Goal: Task Accomplishment & Management: Manage account settings

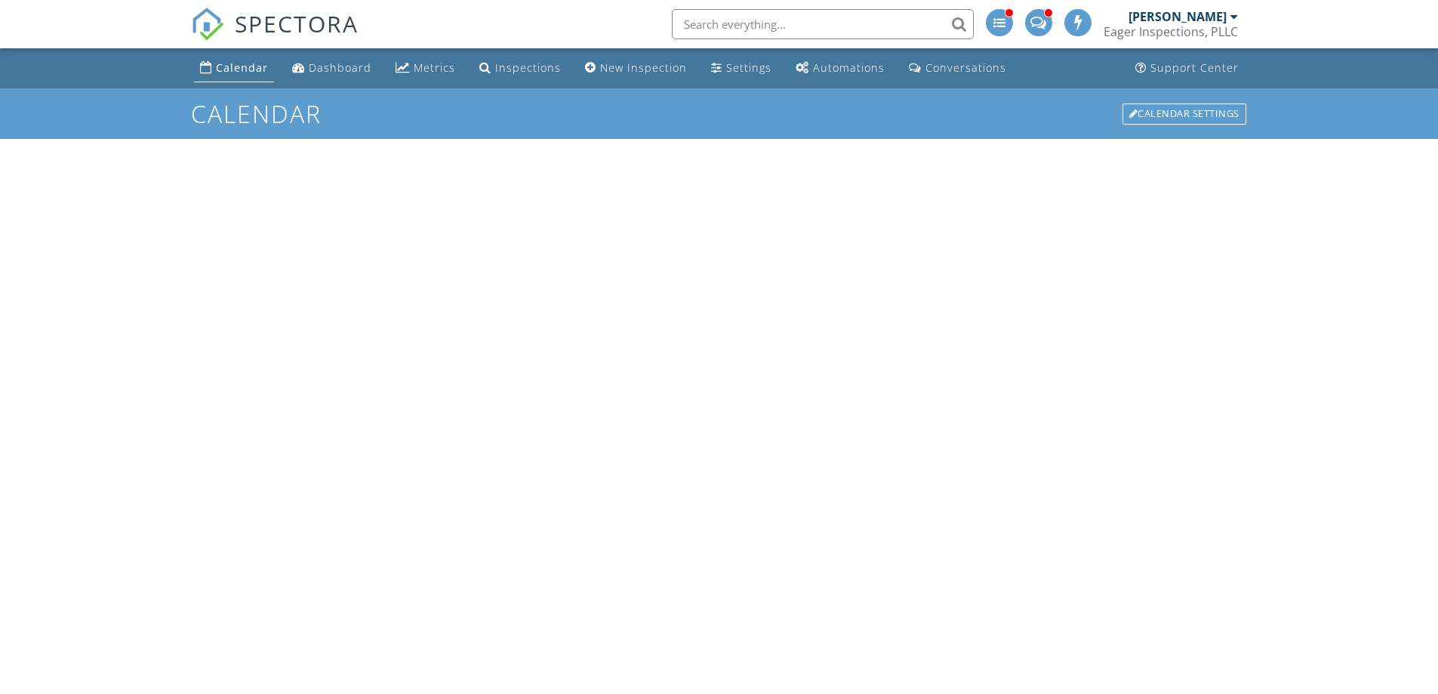
click at [337, 66] on div "Dashboard" at bounding box center [340, 67] width 63 height 14
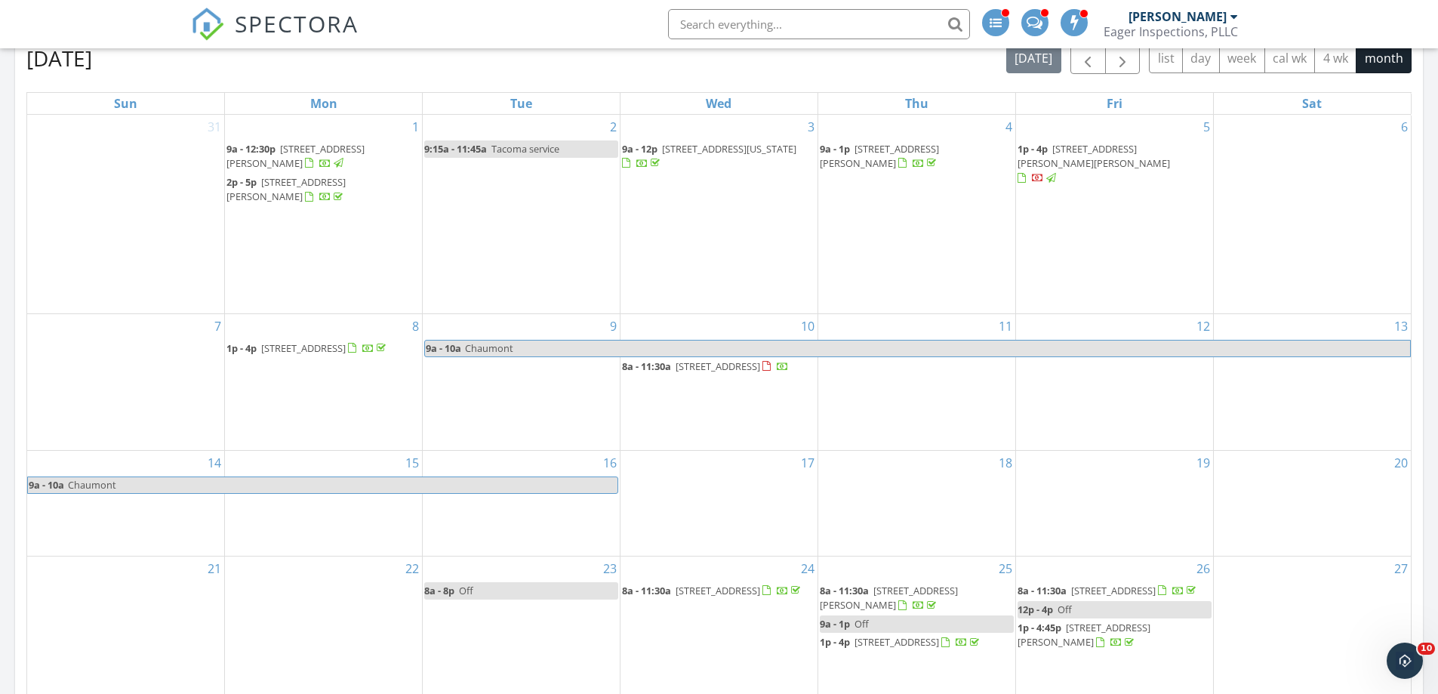
scroll to position [1208, 0]
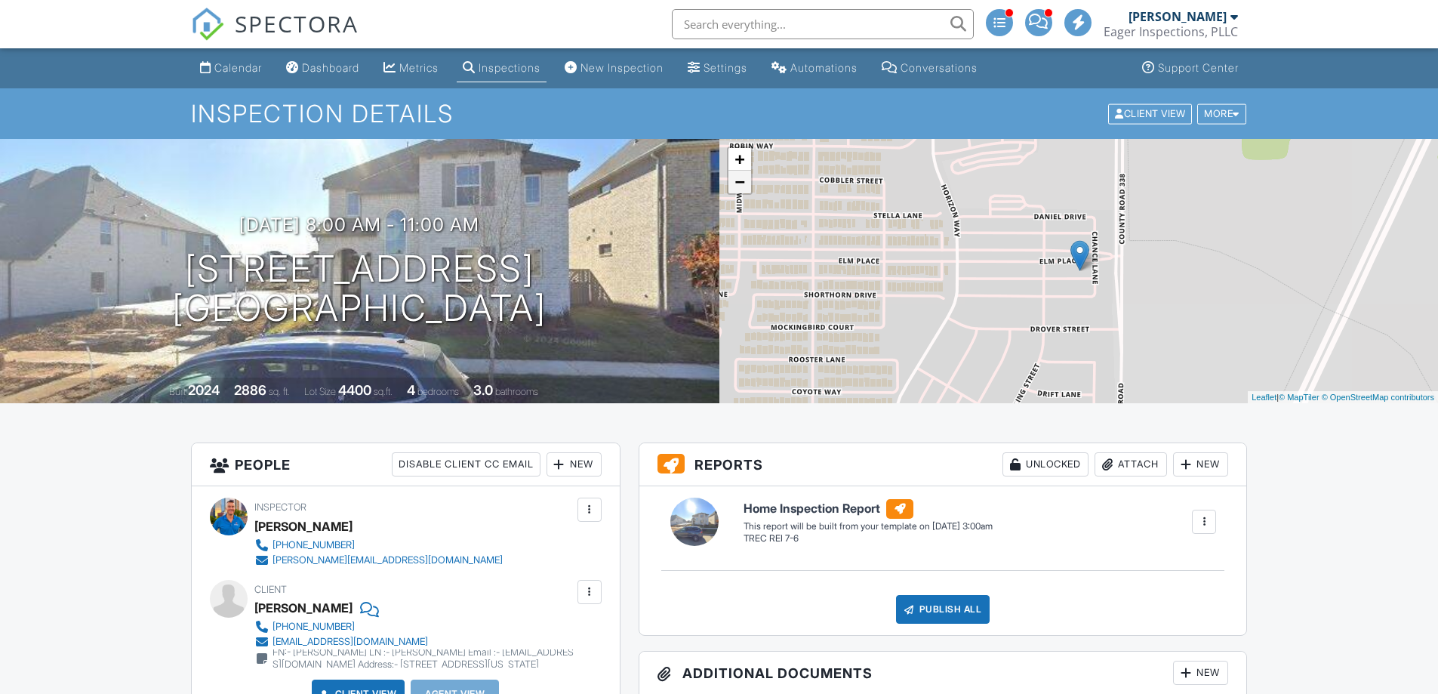
click at [740, 183] on link "−" at bounding box center [739, 182] width 23 height 23
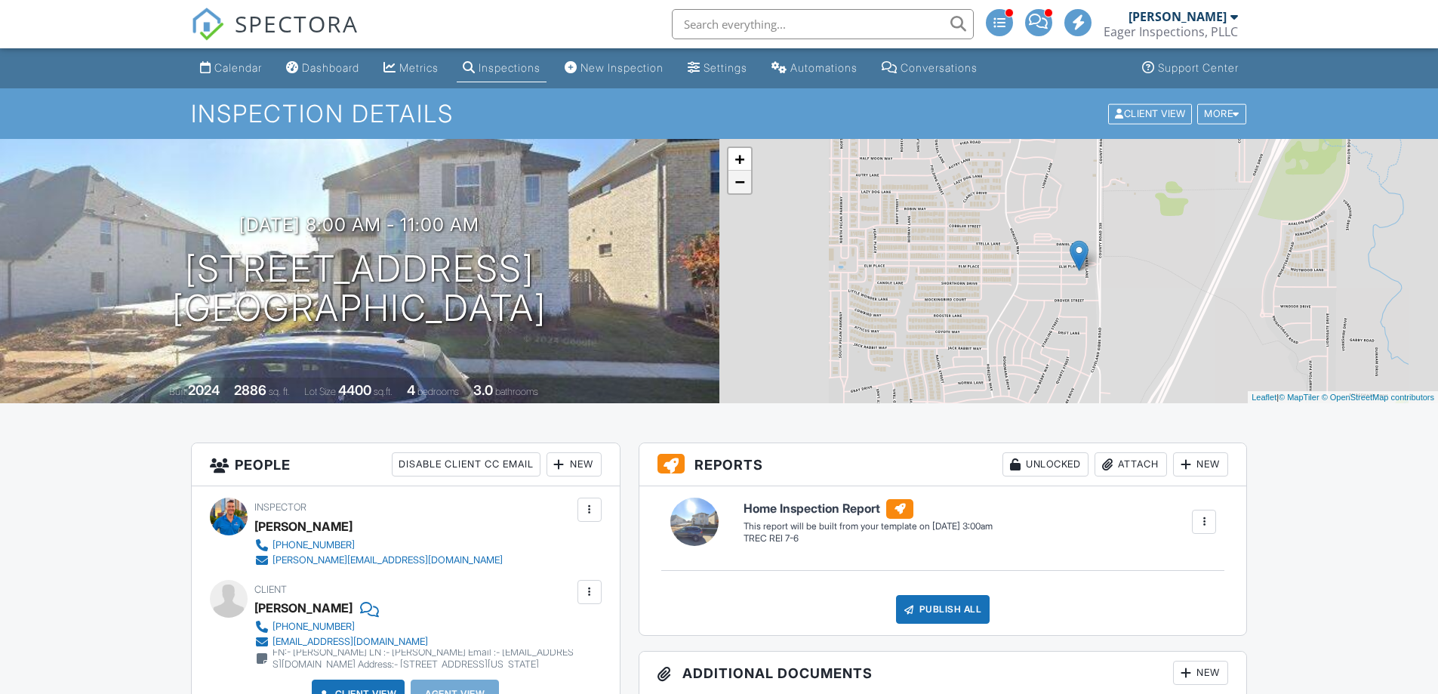
click at [740, 183] on link "−" at bounding box center [739, 182] width 23 height 23
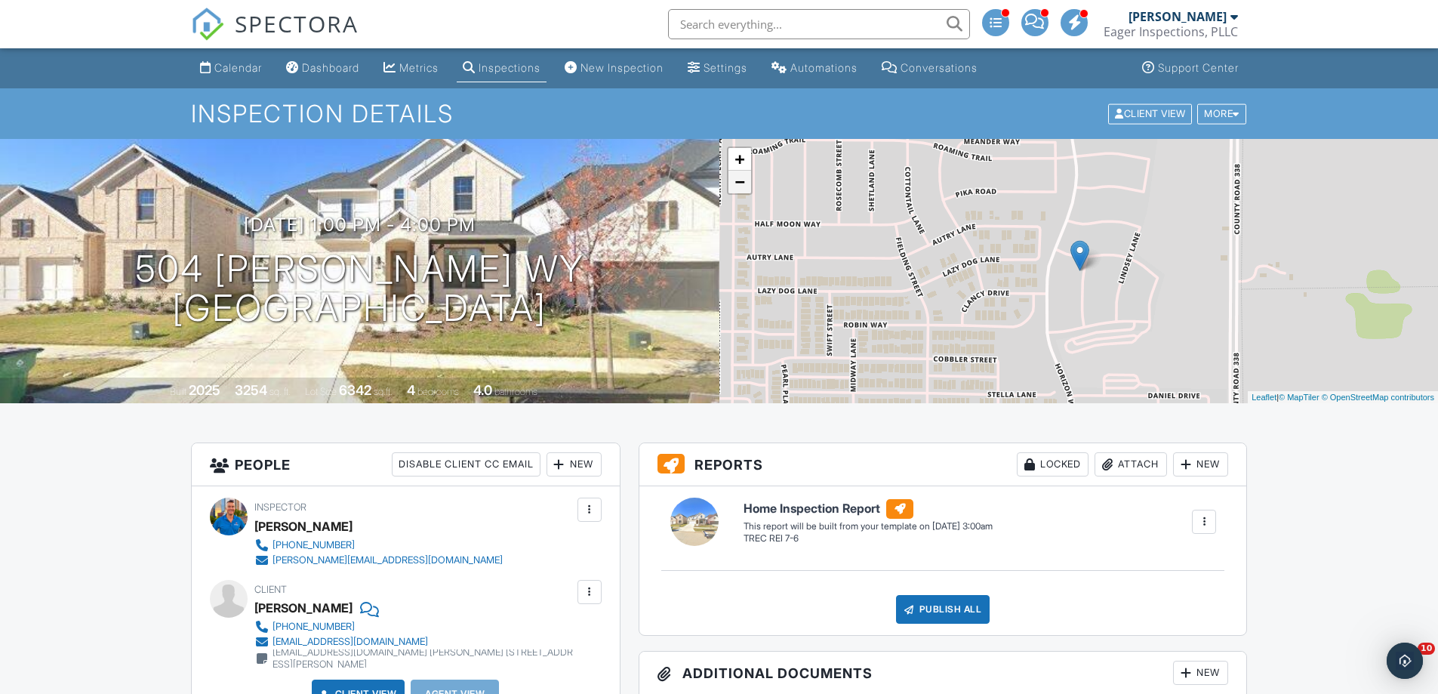
click at [744, 191] on link "−" at bounding box center [739, 182] width 23 height 23
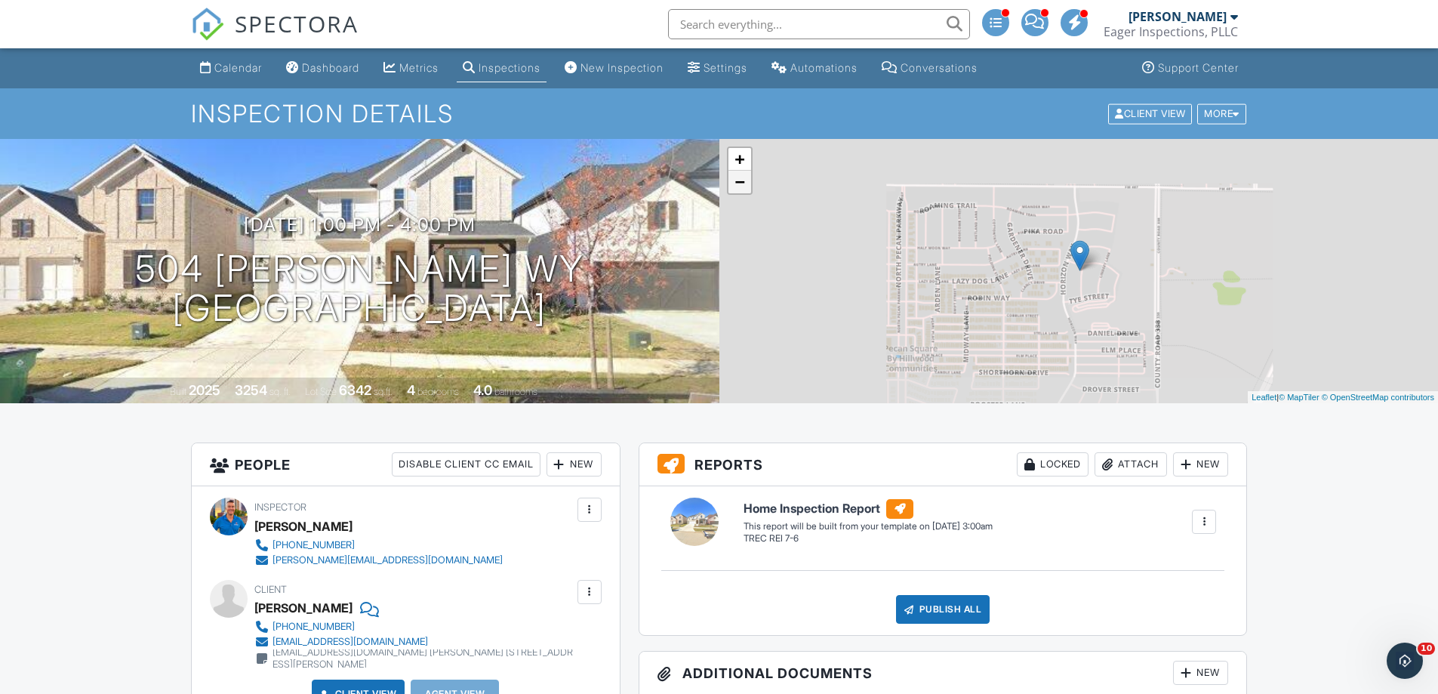
click at [744, 191] on link "−" at bounding box center [739, 182] width 23 height 23
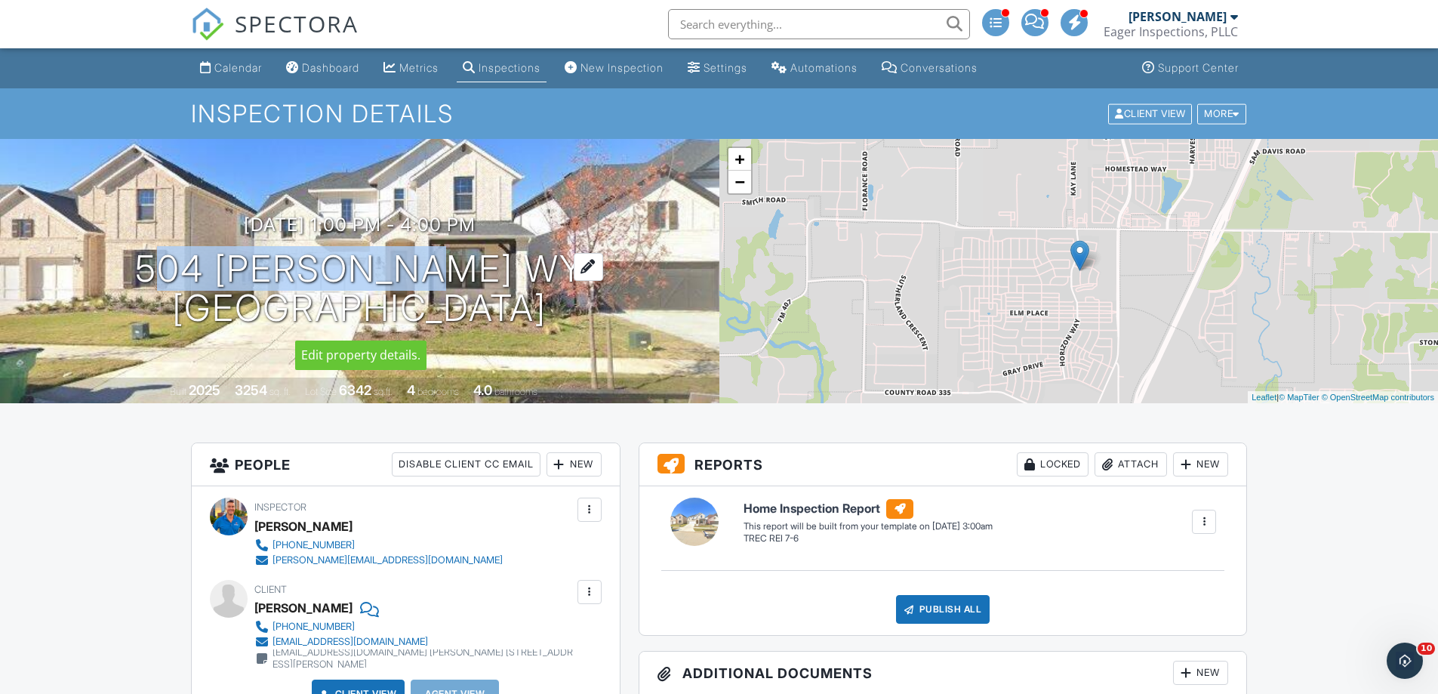
drag, startPoint x: 212, startPoint y: 263, endPoint x: 502, endPoint y: 270, distance: 289.9
click at [502, 270] on h1 "504 [PERSON_NAME] Wy [GEOGRAPHIC_DATA], [GEOGRAPHIC_DATA]" at bounding box center [359, 289] width 449 height 80
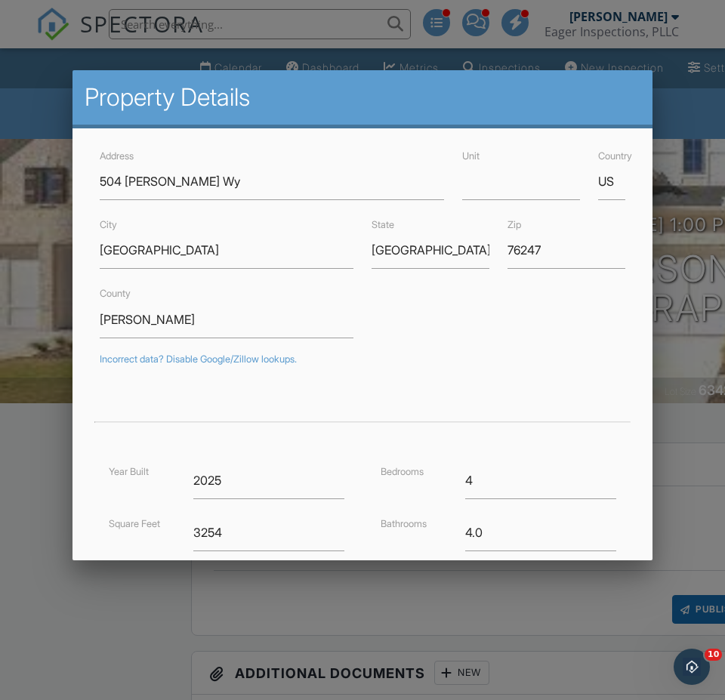
click at [322, 26] on div at bounding box center [362, 362] width 725 height 875
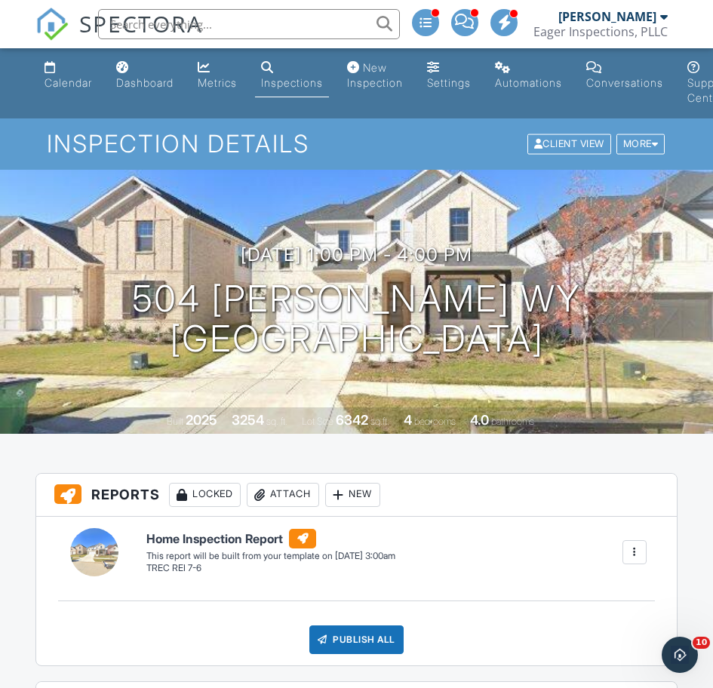
click at [322, 26] on input "text" at bounding box center [249, 24] width 302 height 30
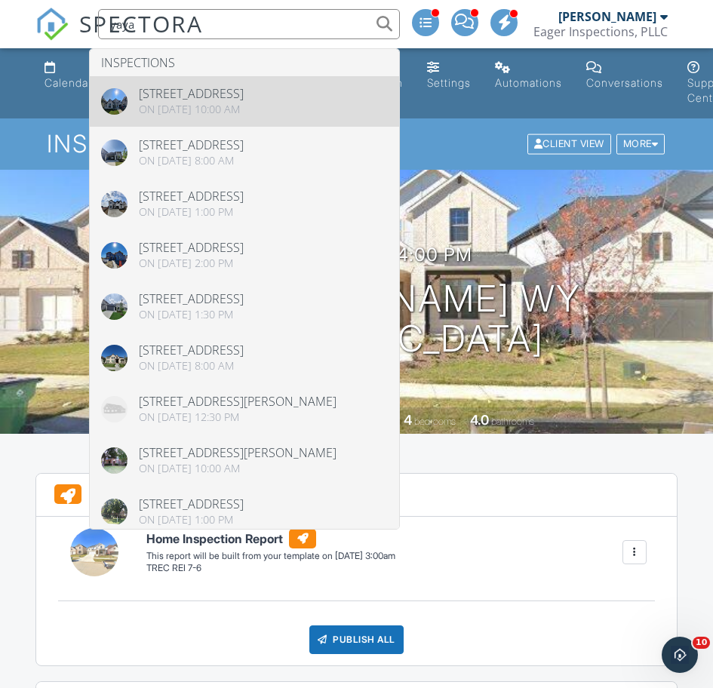
type input "yaya"
